Goal: Find specific page/section: Find specific page/section

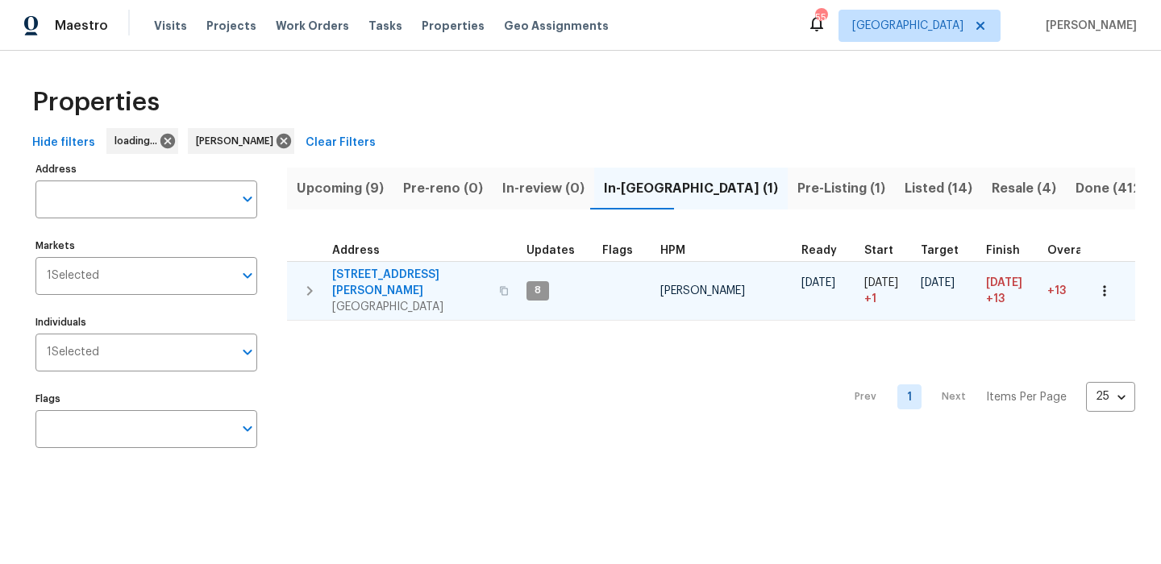
click at [364, 281] on span "[STREET_ADDRESS][PERSON_NAME]" at bounding box center [410, 283] width 157 height 32
